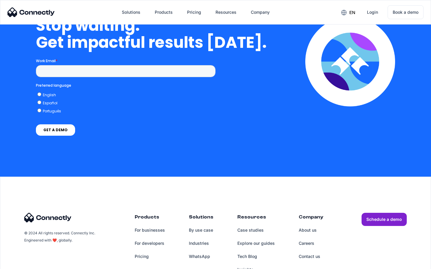
scroll to position [2459, 0]
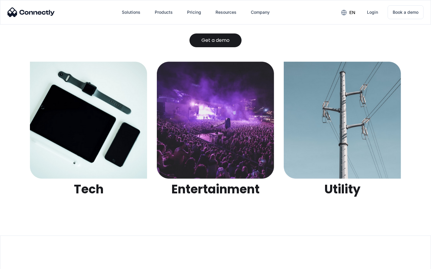
scroll to position [1886, 0]
